Goal: Transaction & Acquisition: Purchase product/service

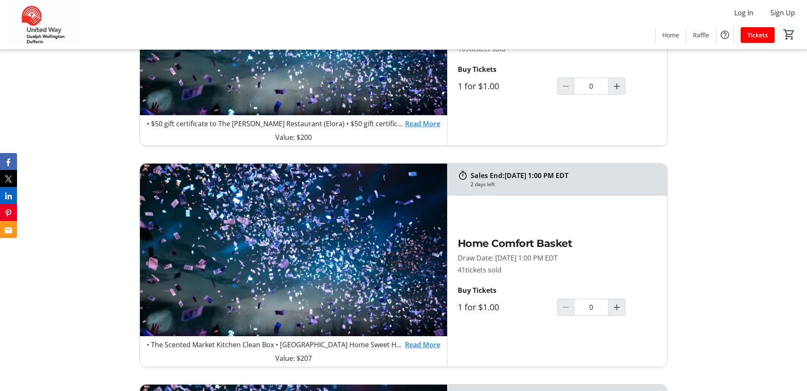
scroll to position [680, 0]
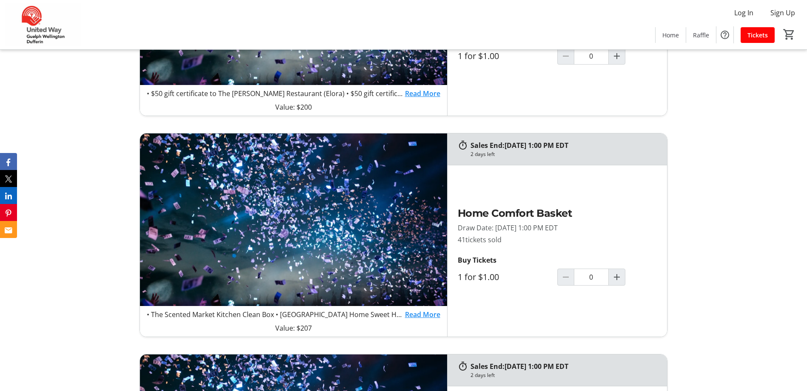
click at [411, 313] on link "Read More" at bounding box center [422, 315] width 35 height 10
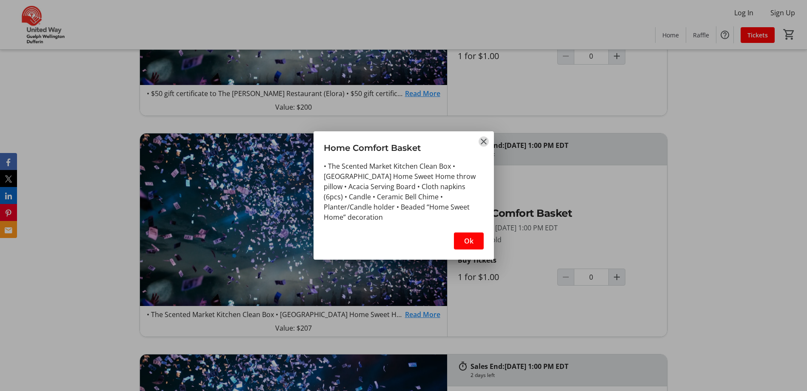
click at [481, 139] on mat-icon "Close" at bounding box center [483, 141] width 10 height 10
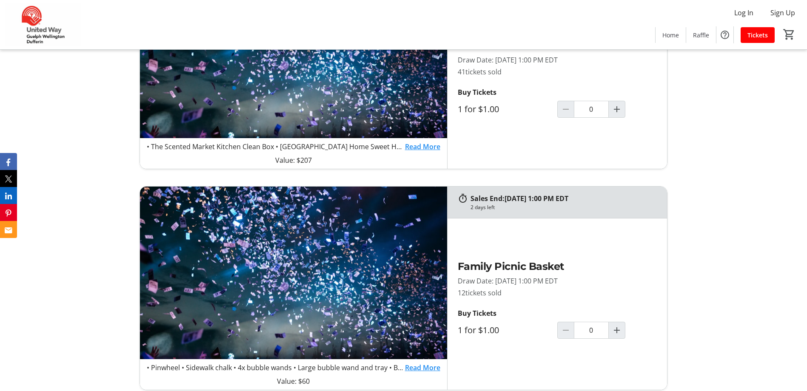
scroll to position [850, 0]
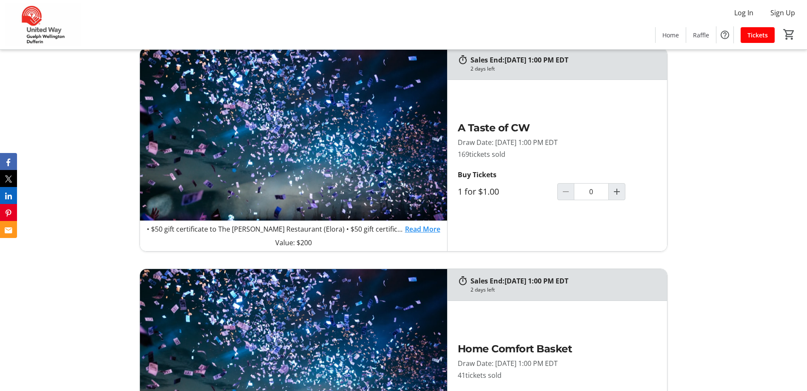
scroll to position [553, 0]
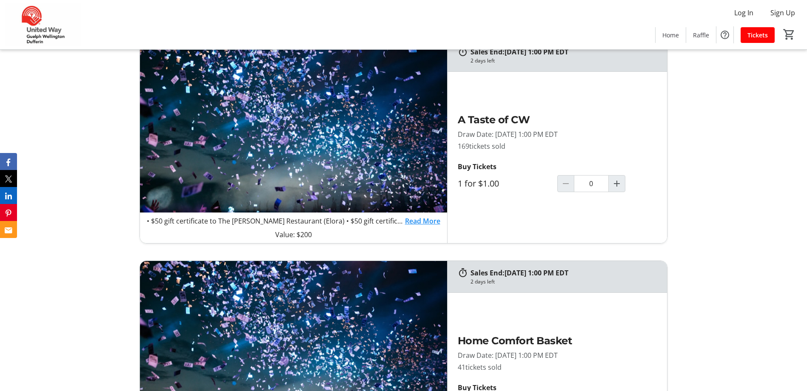
click at [419, 220] on link "Read More" at bounding box center [422, 221] width 35 height 10
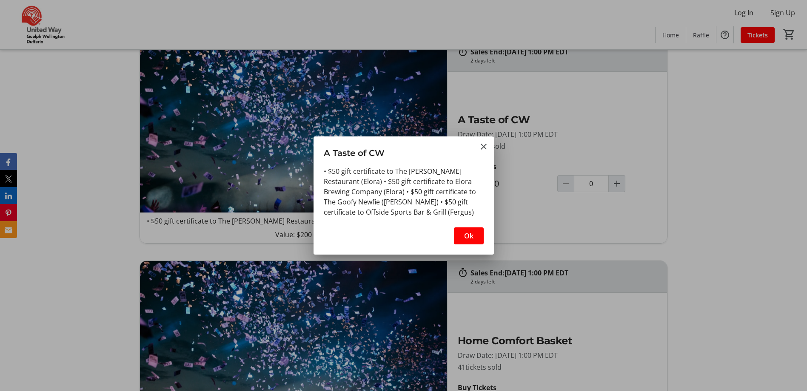
scroll to position [0, 0]
click at [461, 236] on span "button" at bounding box center [469, 236] width 30 height 20
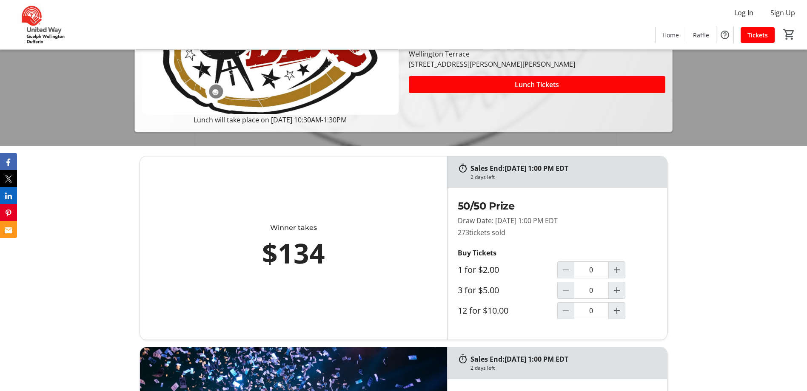
scroll to position [255, 0]
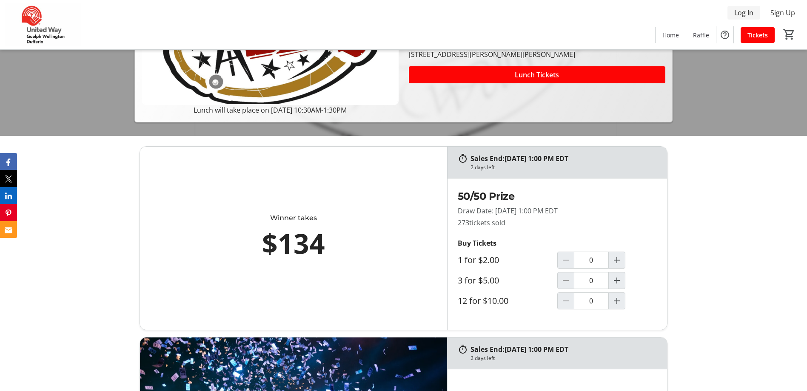
click at [741, 14] on span "Log In" at bounding box center [743, 13] width 19 height 10
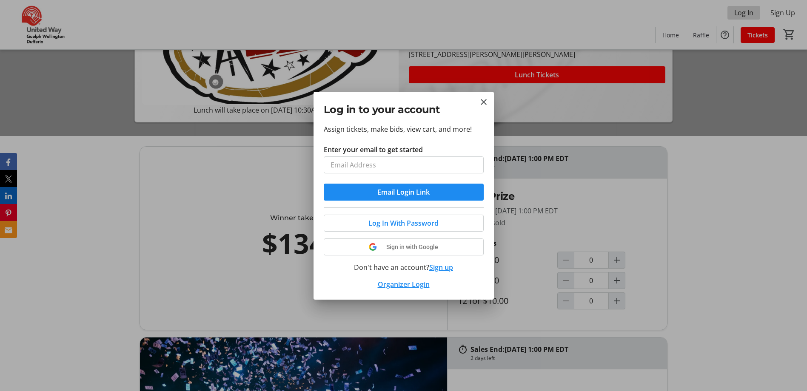
scroll to position [0, 0]
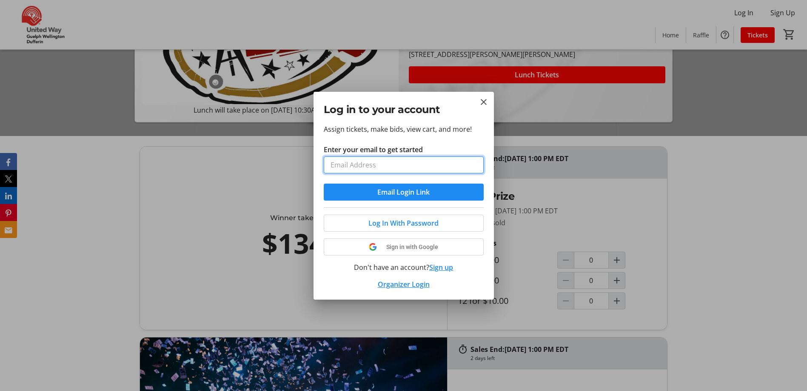
click at [342, 164] on input "Enter your email to get started" at bounding box center [404, 164] width 160 height 17
type input "[EMAIL_ADDRESS][DOMAIN_NAME]"
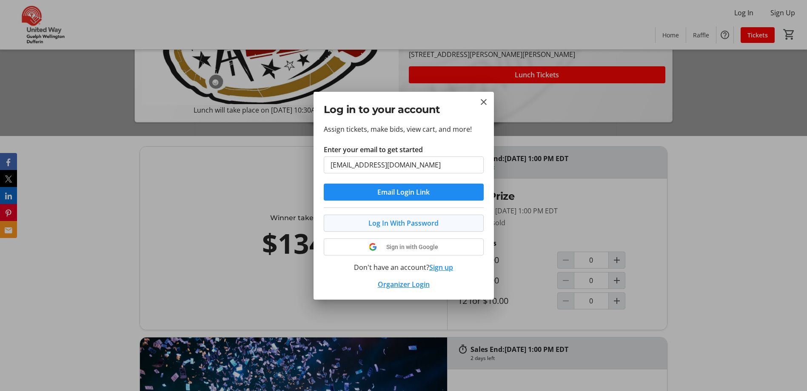
click at [397, 223] on span "Log In With Password" at bounding box center [403, 223] width 70 height 10
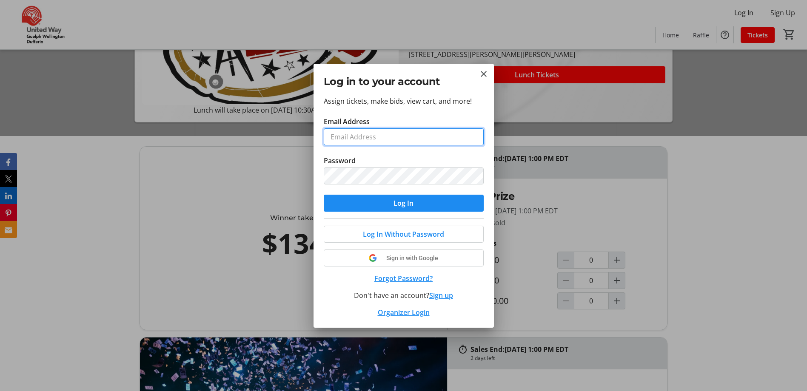
type input "[EMAIL_ADDRESS][DOMAIN_NAME]"
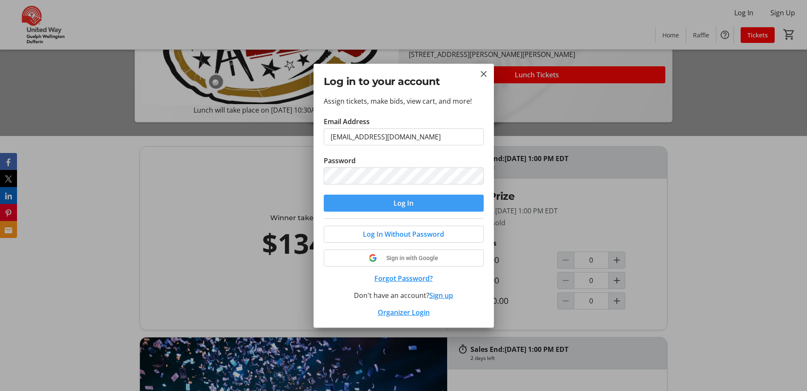
click at [401, 205] on span "Log In" at bounding box center [403, 203] width 20 height 10
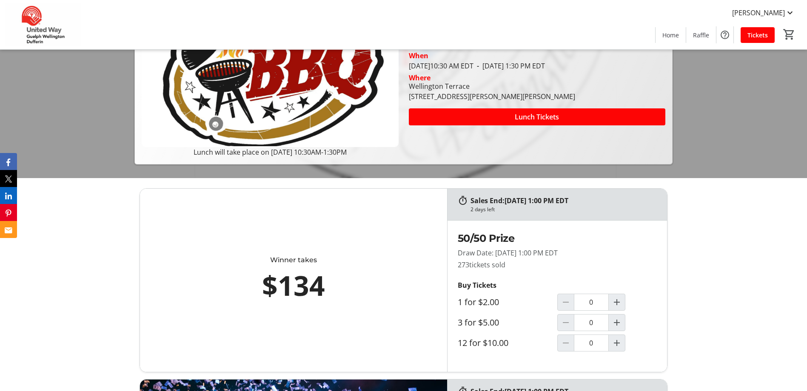
scroll to position [213, 0]
click at [571, 121] on span at bounding box center [537, 117] width 256 height 20
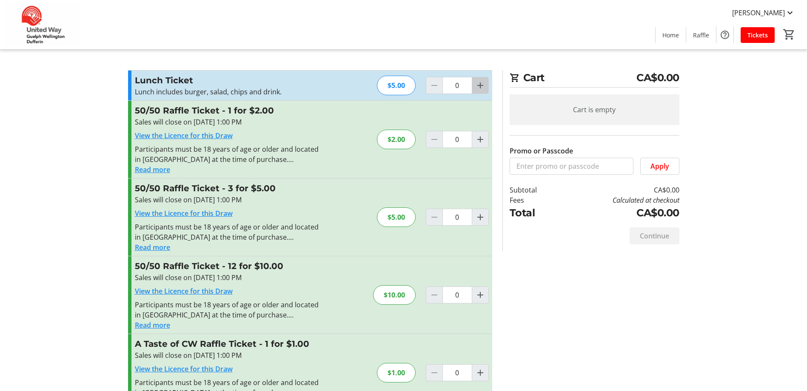
click at [480, 87] on mat-icon "Increment by one" at bounding box center [480, 85] width 10 height 10
type input "1"
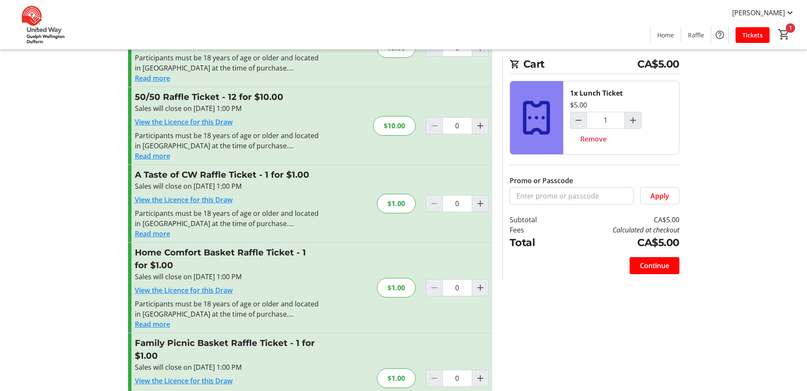
scroll to position [127, 0]
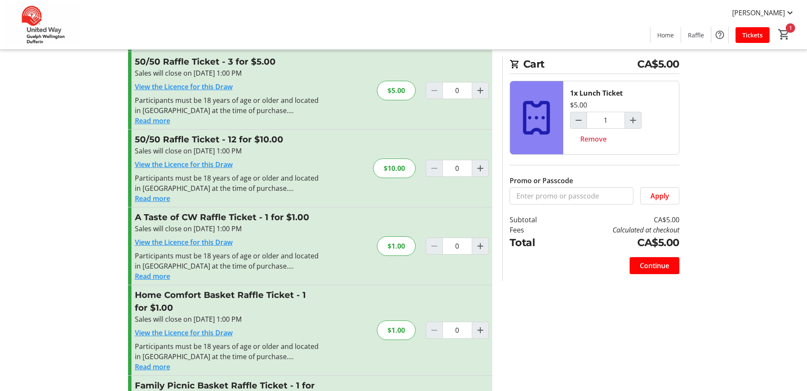
click at [154, 368] on button "Read more" at bounding box center [152, 367] width 35 height 10
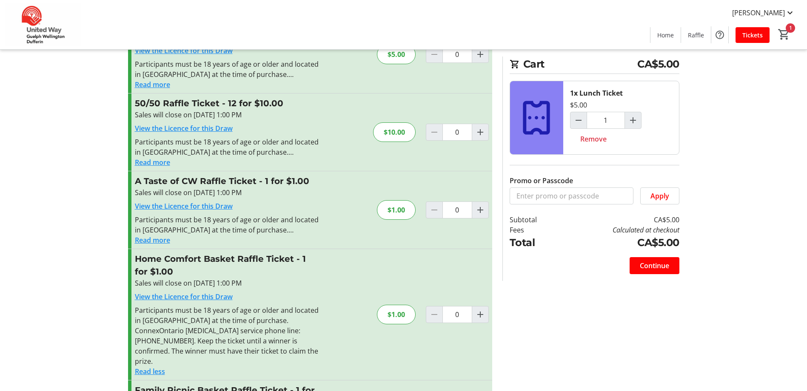
scroll to position [212, 0]
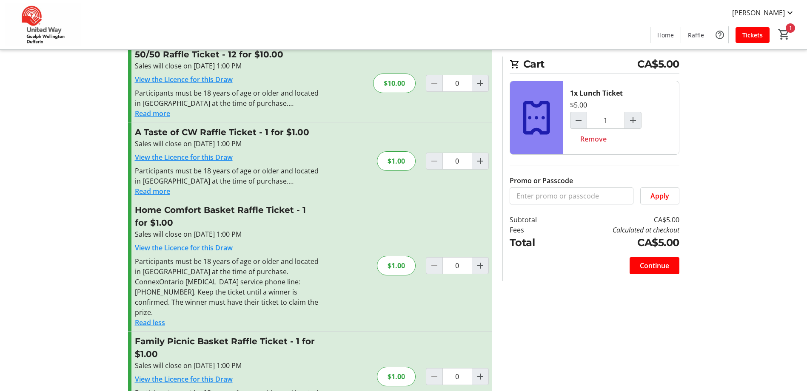
click at [147, 318] on button "Read less" at bounding box center [150, 323] width 30 height 10
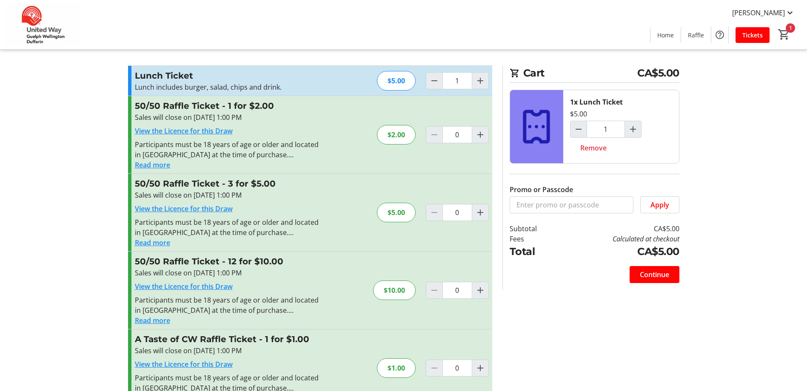
scroll to position [0, 0]
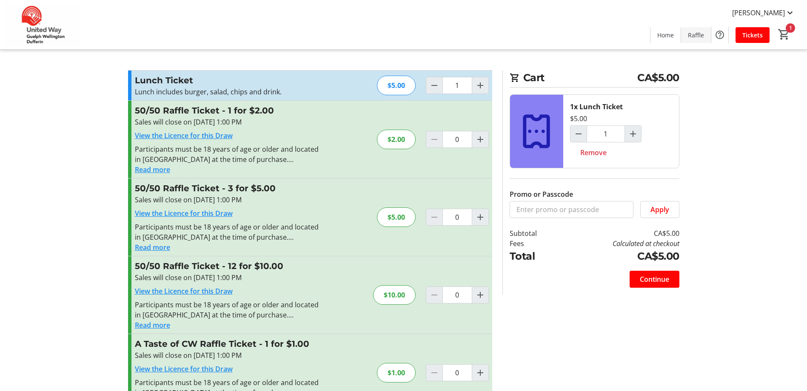
click at [693, 36] on span "Raffle" at bounding box center [696, 35] width 16 height 9
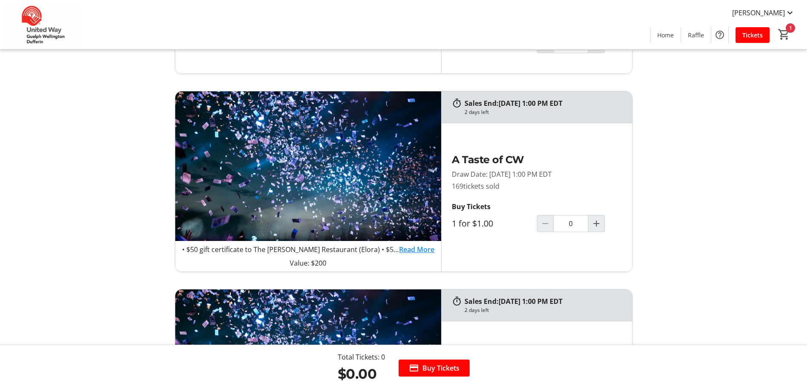
scroll to position [255, 0]
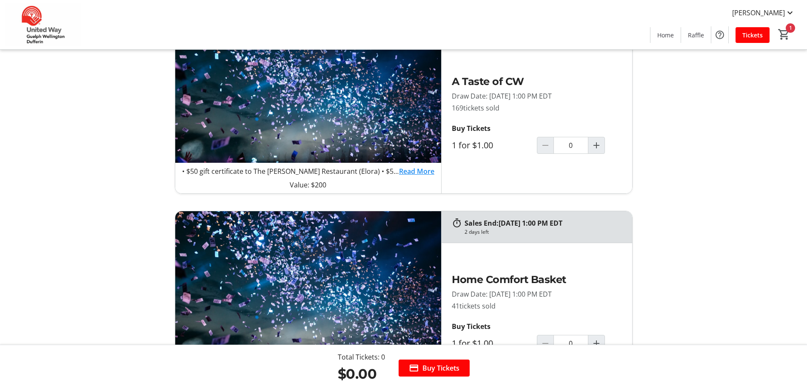
click at [418, 172] on link "Read More" at bounding box center [416, 171] width 35 height 10
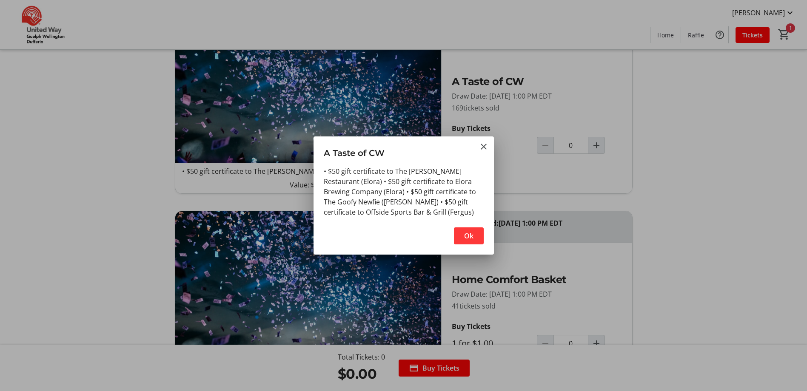
click at [466, 238] on span "Ok" at bounding box center [468, 236] width 9 height 10
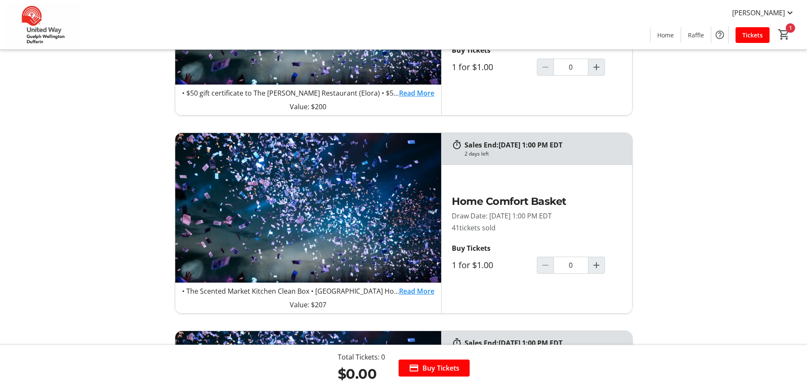
scroll to position [340, 0]
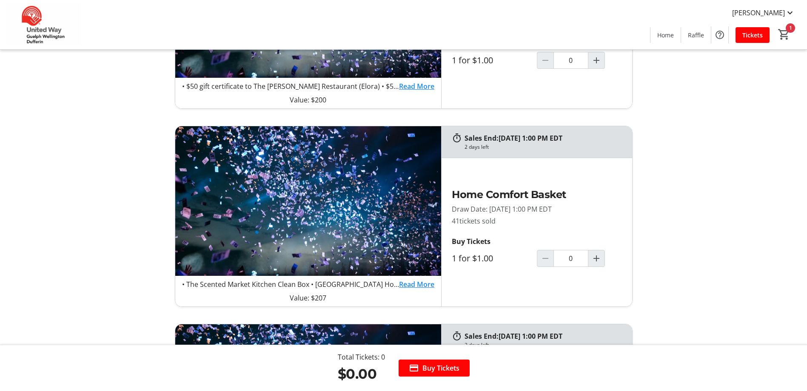
click at [412, 284] on link "Read More" at bounding box center [416, 284] width 35 height 10
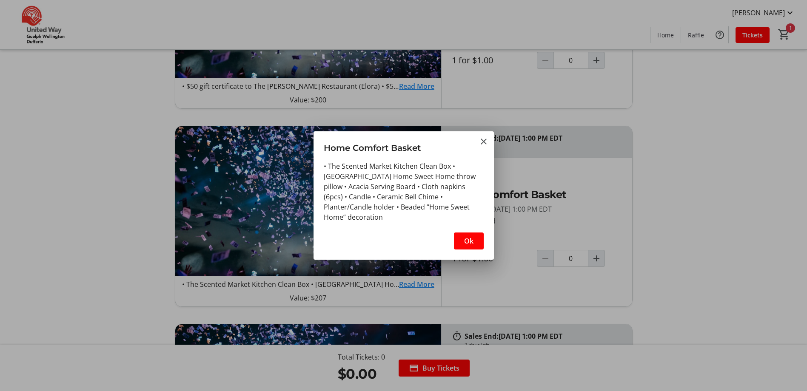
scroll to position [0, 0]
click at [465, 240] on span "Ok" at bounding box center [468, 241] width 9 height 10
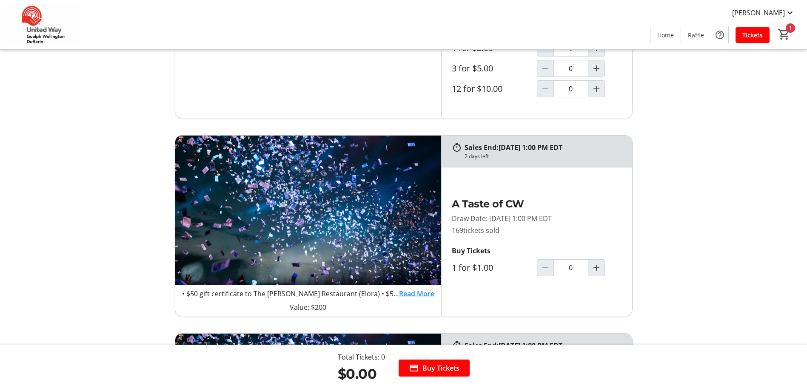
scroll to position [128, 0]
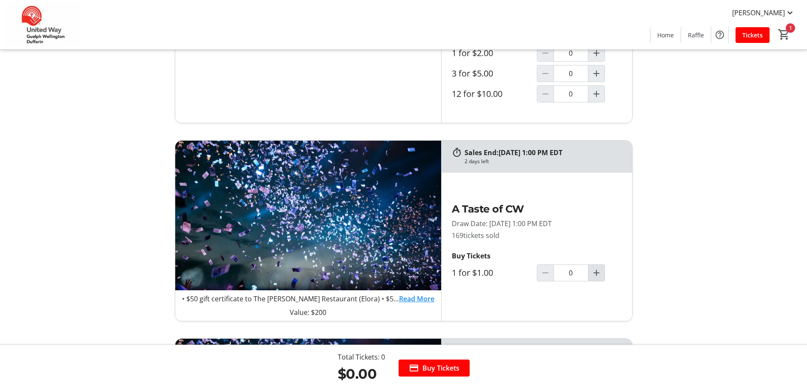
click at [596, 273] on mat-icon "Increment by one" at bounding box center [596, 273] width 10 height 10
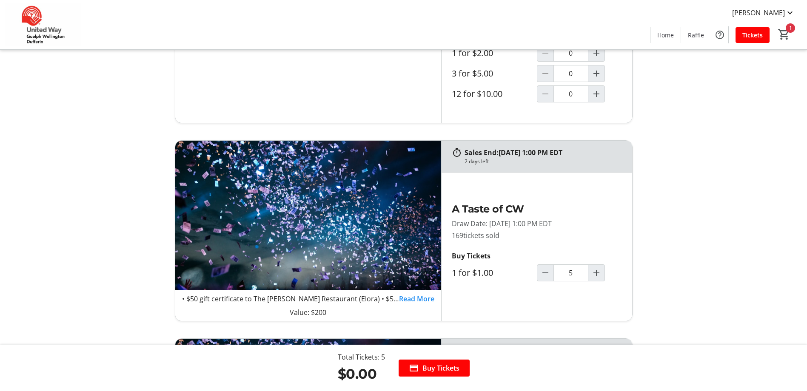
type input "5"
click at [752, 38] on span "Tickets" at bounding box center [752, 35] width 20 height 9
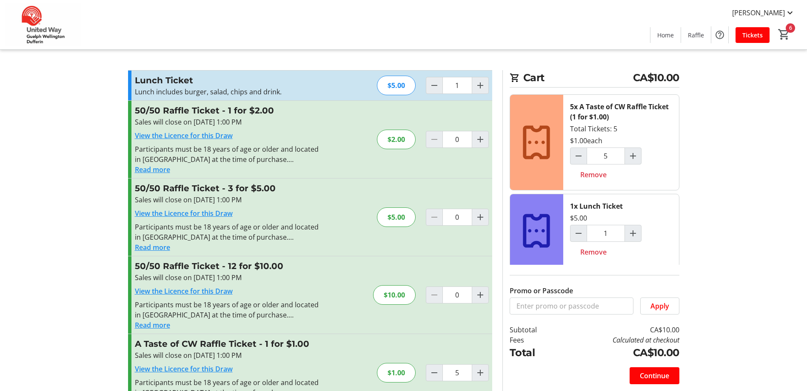
scroll to position [3, 0]
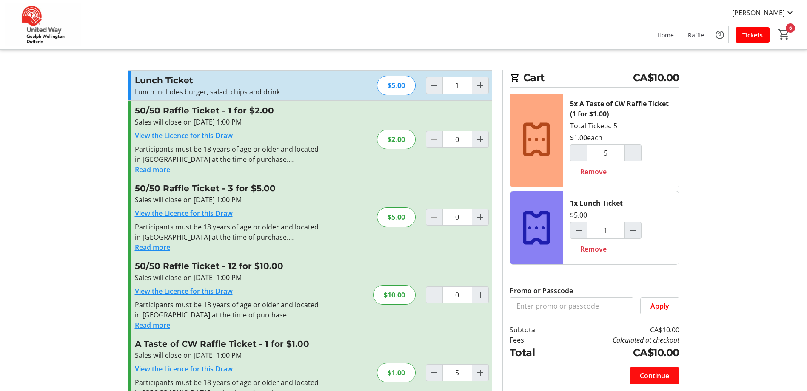
click at [657, 378] on span "Continue" at bounding box center [654, 376] width 29 height 10
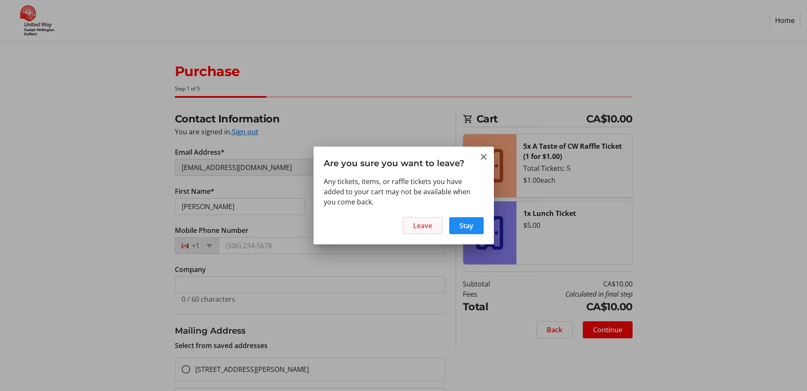
click at [432, 231] on span at bounding box center [422, 226] width 39 height 20
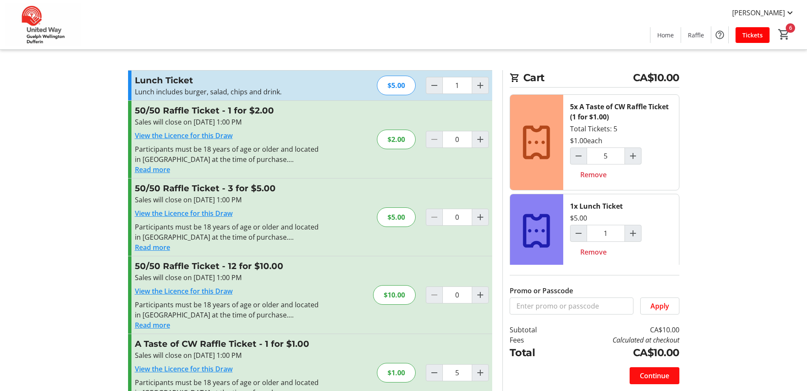
click at [657, 378] on span "Continue" at bounding box center [654, 376] width 29 height 10
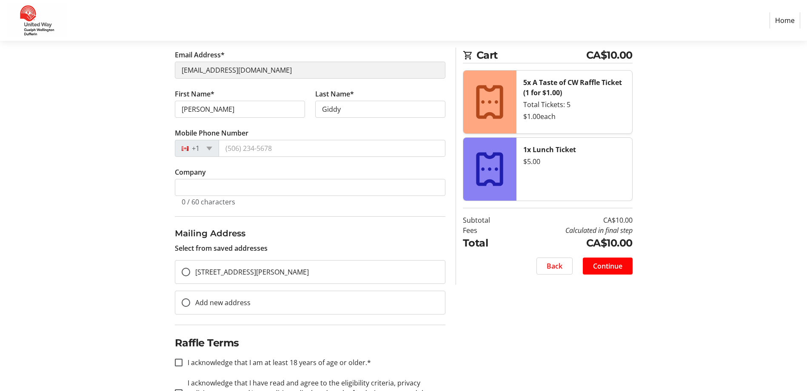
scroll to position [8, 0]
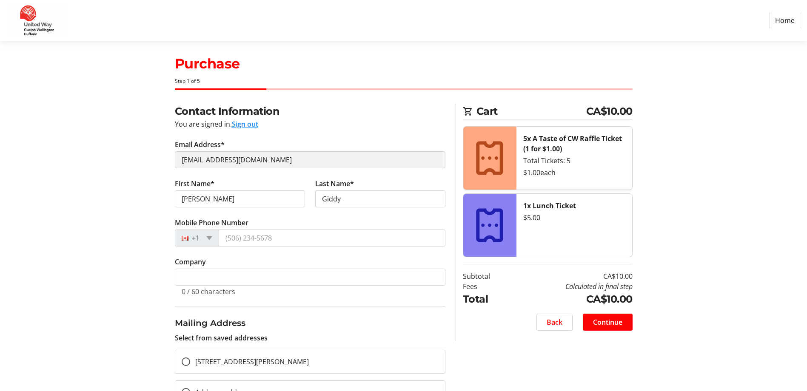
click at [779, 22] on link "Home" at bounding box center [784, 20] width 31 height 16
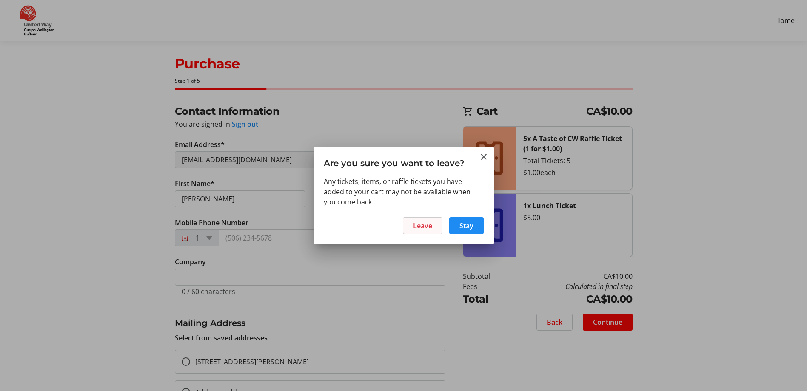
click at [421, 225] on span "Leave" at bounding box center [422, 226] width 19 height 10
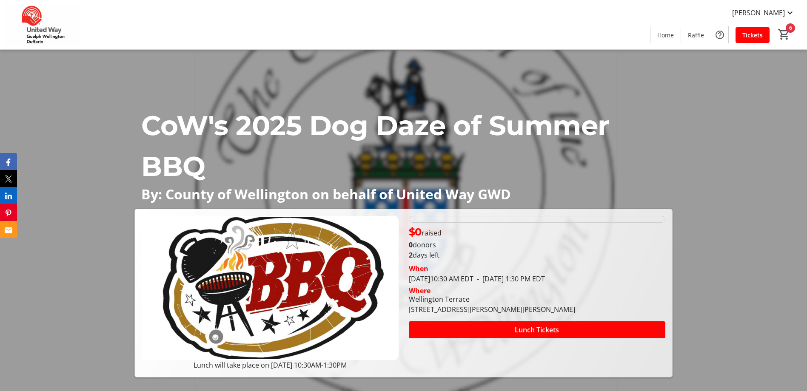
type input "5"
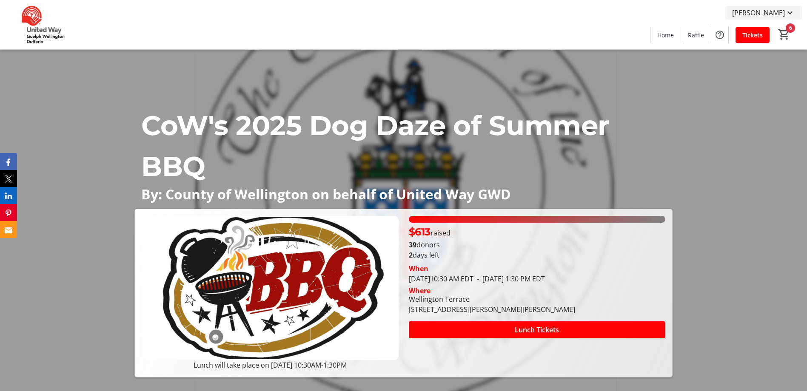
click at [759, 11] on span "[PERSON_NAME]" at bounding box center [758, 13] width 53 height 10
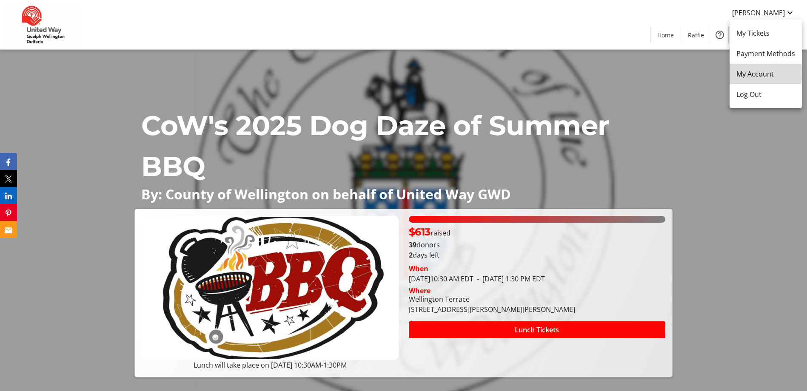
click at [758, 73] on span "My Account" at bounding box center [765, 74] width 59 height 10
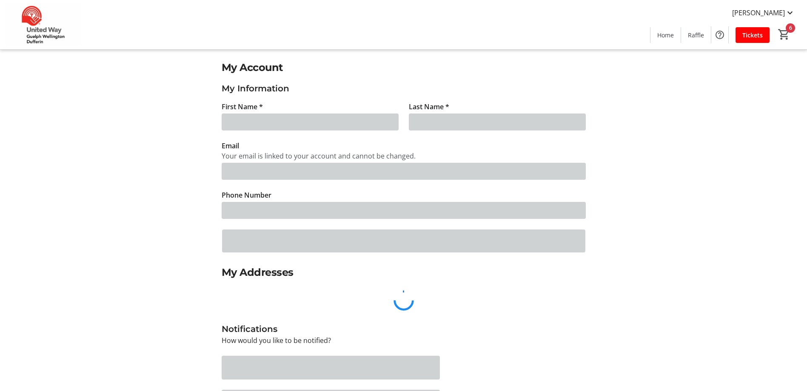
type input "[PERSON_NAME]"
type input "Giddy"
type input "[EMAIL_ADDRESS][DOMAIN_NAME]"
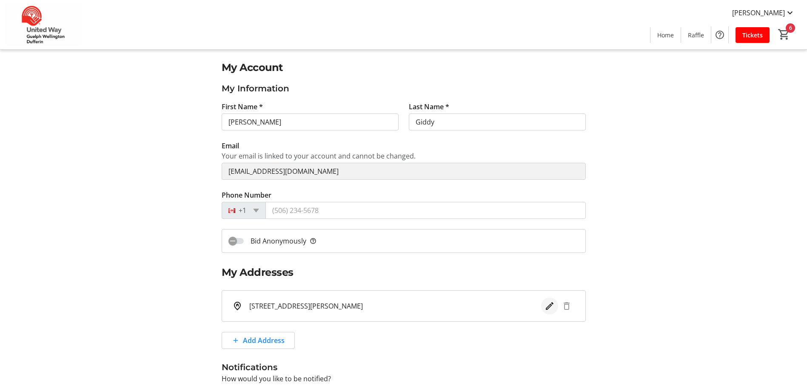
click at [548, 304] on mat-icon "Edit address" at bounding box center [549, 306] width 10 height 10
select select "ON"
select select "CA"
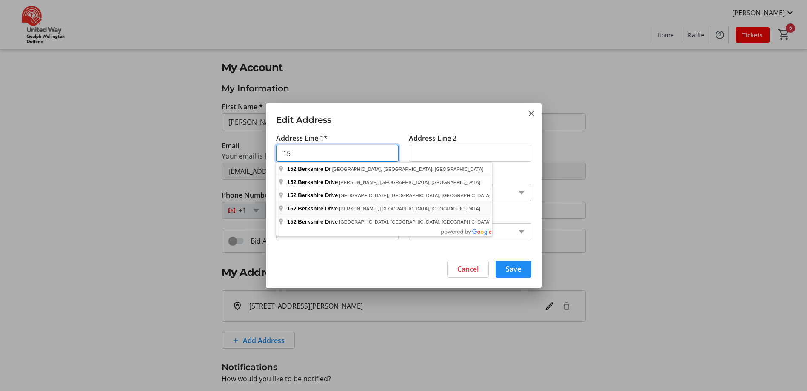
type input "1"
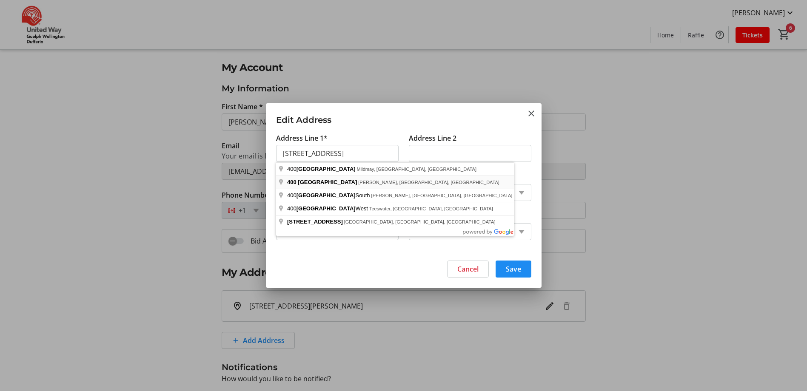
type input "[STREET_ADDRESS]"
type input "Fergus"
type input "N1M 1Y8"
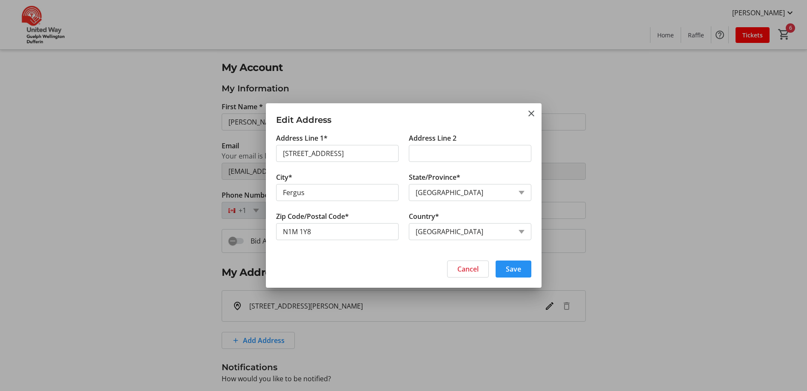
click at [516, 270] on span "Save" at bounding box center [513, 269] width 15 height 10
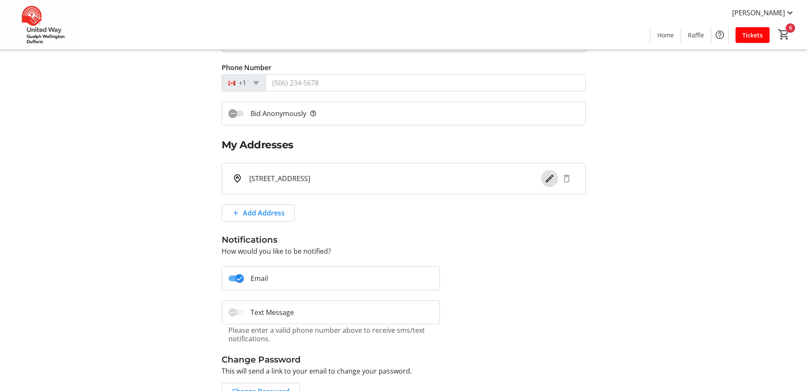
scroll to position [170, 0]
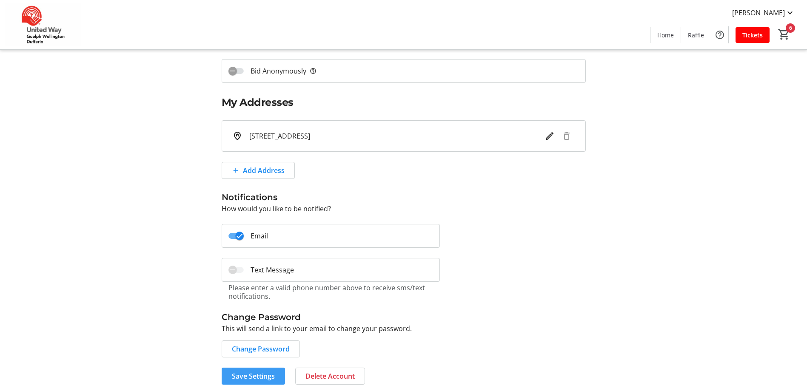
click at [261, 378] on span "Save Settings" at bounding box center [253, 376] width 43 height 10
click at [751, 32] on span "Tickets" at bounding box center [752, 35] width 20 height 9
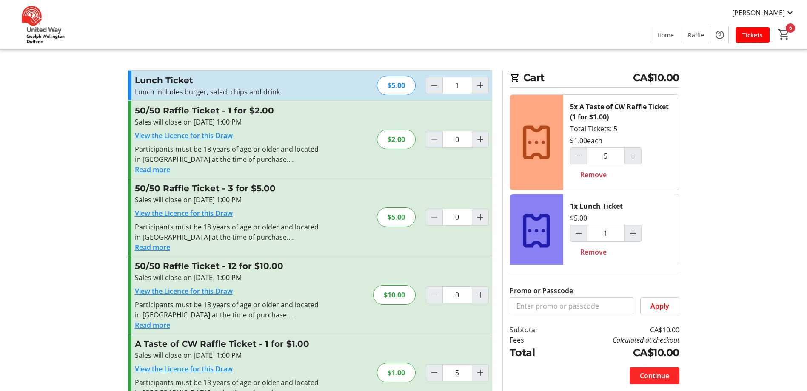
click at [654, 378] on span "Continue" at bounding box center [654, 376] width 29 height 10
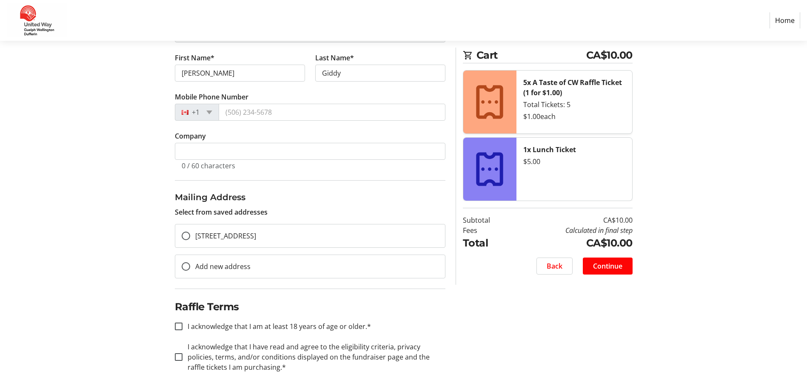
scroll to position [135, 0]
click at [186, 233] on input "[STREET_ADDRESS]" at bounding box center [186, 234] width 9 height 9
radio input "true"
click at [178, 325] on input "I acknowledge that I am at least 18 years of age or older.*" at bounding box center [179, 325] width 8 height 8
checkbox input "true"
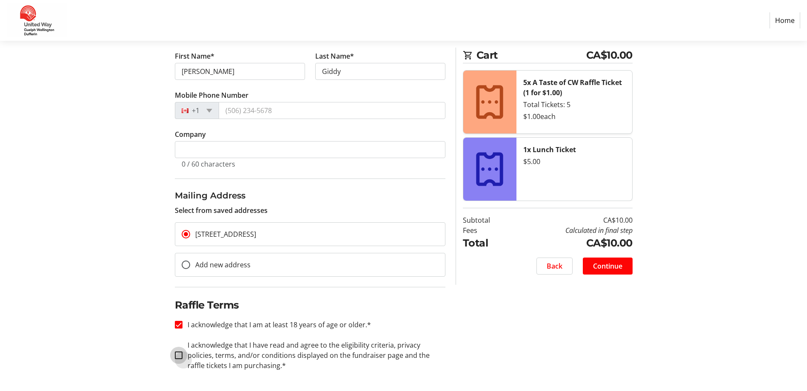
click at [179, 358] on input "I acknowledge that I have read and agree to the eligibility criteria, privacy p…" at bounding box center [179, 356] width 8 height 8
checkbox input "true"
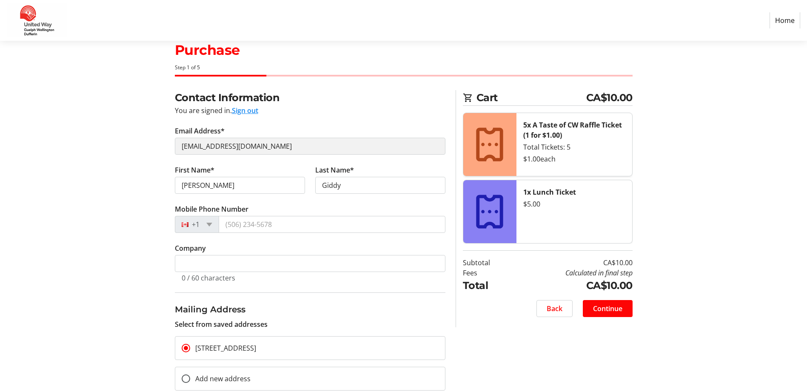
scroll to position [8, 0]
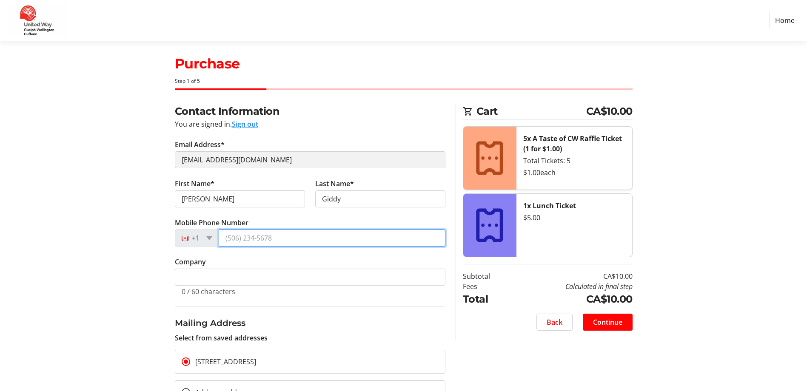
click at [250, 239] on input "Mobile Phone Number" at bounding box center [332, 238] width 227 height 17
type input "[PHONE_NUMBER]"
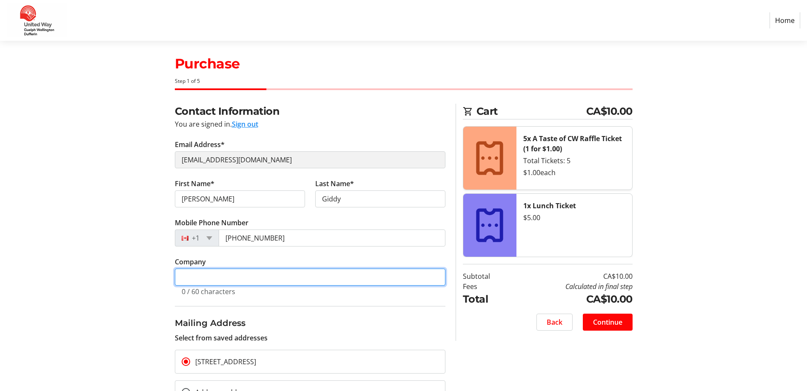
type input "Wellington Terrace LTCH"
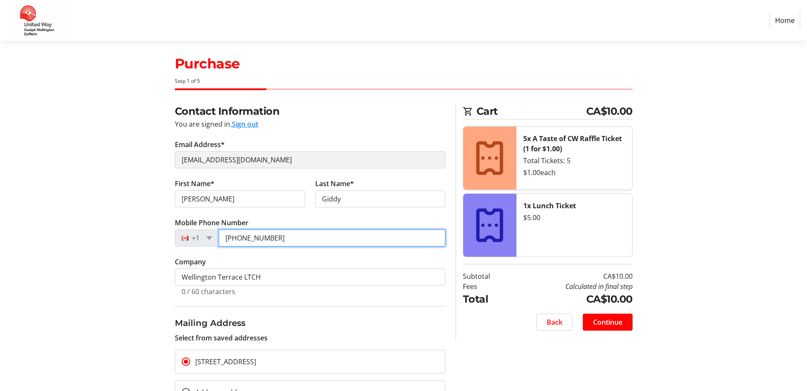
type input "[PHONE_NUMBER]"
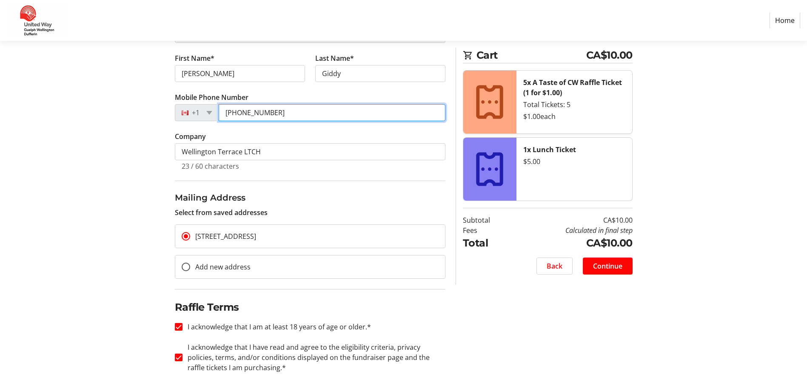
scroll to position [135, 0]
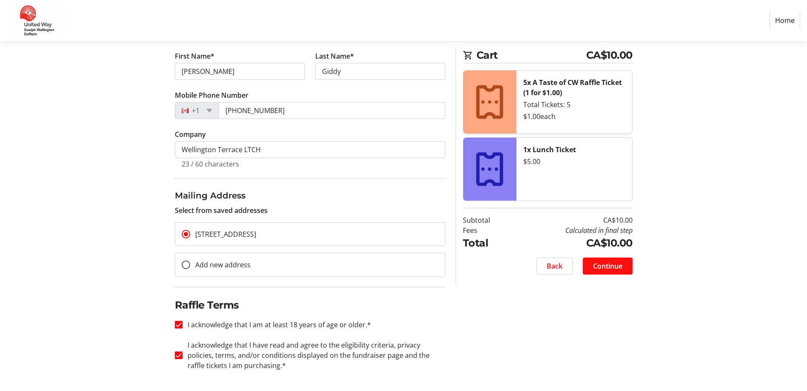
click at [610, 269] on span "Continue" at bounding box center [607, 266] width 29 height 10
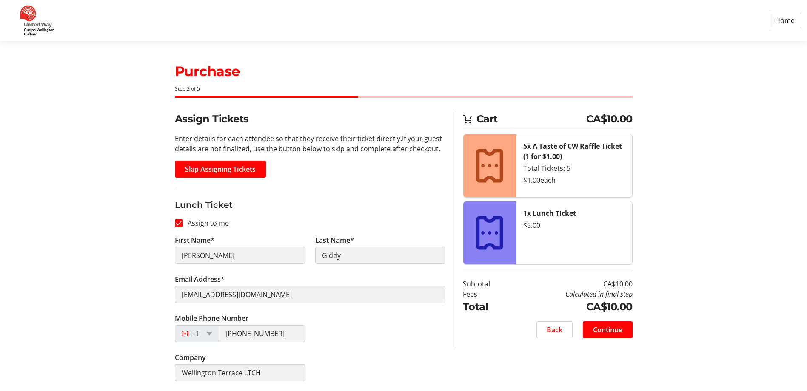
scroll to position [0, 0]
click at [608, 330] on span "Continue" at bounding box center [607, 329] width 29 height 10
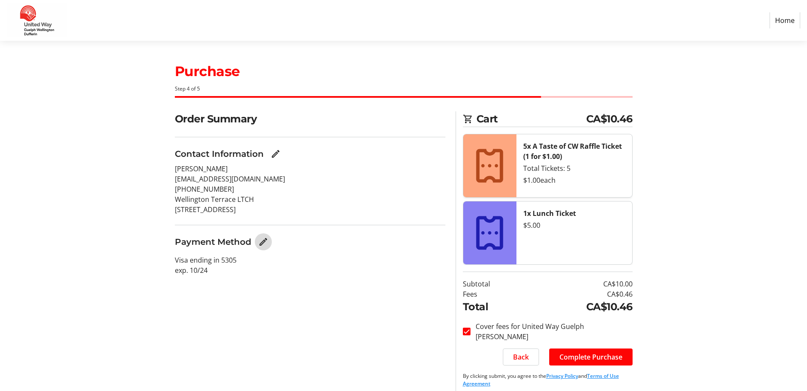
click at [261, 243] on mat-icon "Edit Payment Method" at bounding box center [263, 242] width 10 height 10
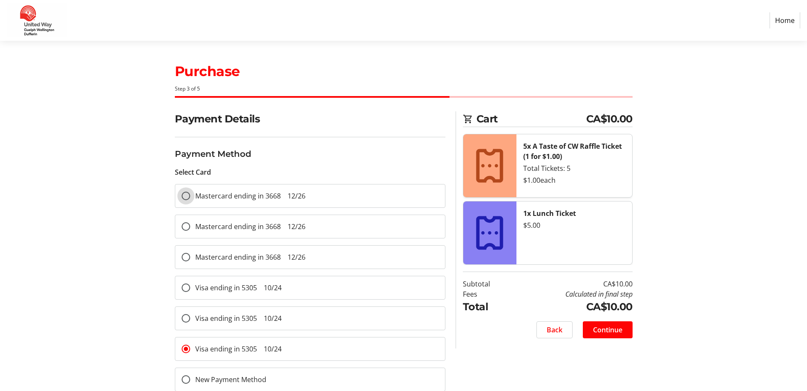
click at [186, 197] on input "Mastercard ending in 3668 12/26" at bounding box center [186, 196] width 9 height 9
radio input "true"
click at [608, 333] on span "Continue" at bounding box center [607, 330] width 29 height 10
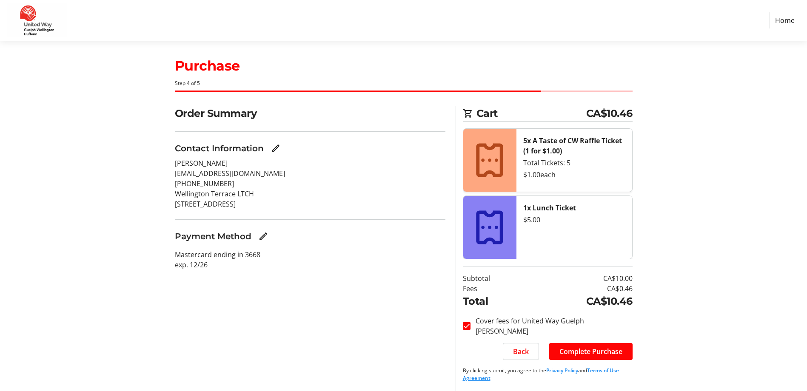
scroll to position [7, 0]
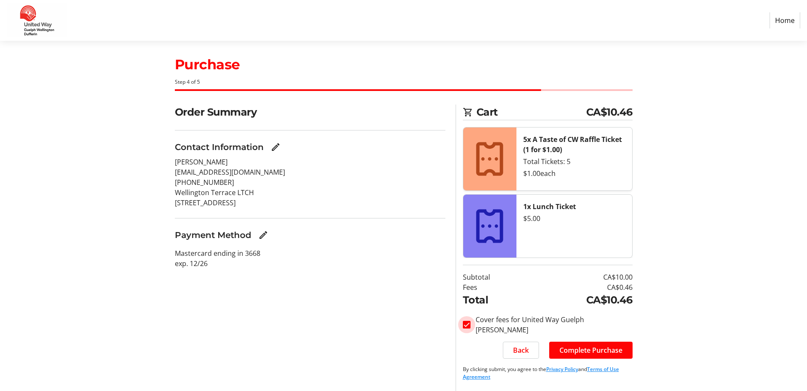
click at [466, 326] on input "Cover fees for United Way Guelph [PERSON_NAME]" at bounding box center [467, 325] width 8 height 8
click at [466, 324] on input "Cover fees for United Way Guelph [PERSON_NAME]" at bounding box center [467, 325] width 8 height 8
checkbox input "false"
click at [600, 352] on span "Complete Purchase" at bounding box center [590, 350] width 63 height 10
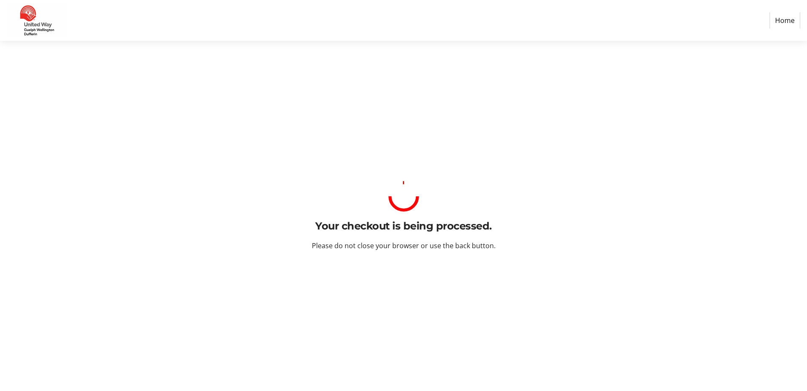
scroll to position [0, 0]
